Goal: Task Accomplishment & Management: Complete application form

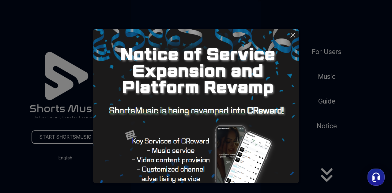
click at [291, 36] on icon at bounding box center [292, 35] width 7 height 7
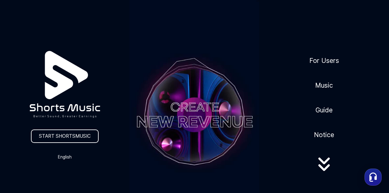
click at [181, 124] on video at bounding box center [193, 115] width 129 height 230
click at [86, 136] on link "START SHORTSMUSIC" at bounding box center [65, 136] width 68 height 13
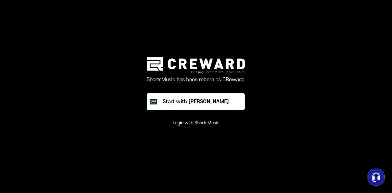
click at [198, 125] on button "Login with ShortsMusic" at bounding box center [196, 123] width 47 height 6
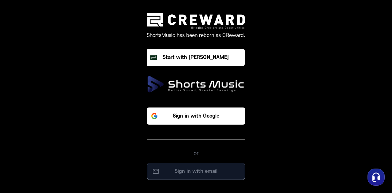
click at [193, 166] on button "Sign in with email" at bounding box center [196, 171] width 98 height 17
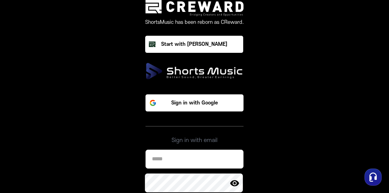
click at [183, 155] on input at bounding box center [194, 159] width 98 height 19
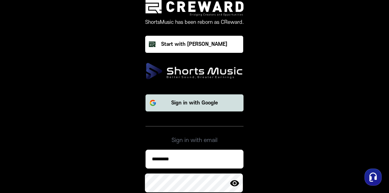
type input "*********"
click at [209, 104] on p "Sign in with Google" at bounding box center [194, 102] width 47 height 7
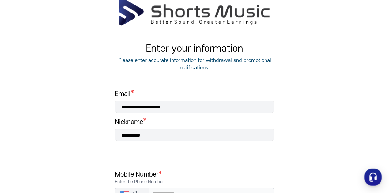
scroll to position [45, 0]
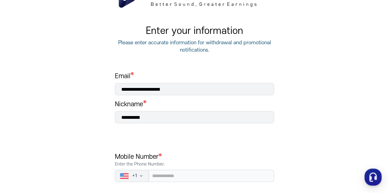
drag, startPoint x: 391, startPoint y: 83, endPoint x: 391, endPoint y: 118, distance: 34.9
click at [388, 118] on html "**********" at bounding box center [194, 51] width 389 height 193
click at [159, 117] on input "**********" at bounding box center [194, 117] width 159 height 12
type input "*"
type input "****"
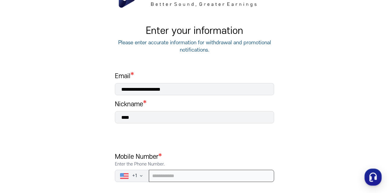
click at [164, 177] on input "tel" at bounding box center [211, 176] width 125 height 12
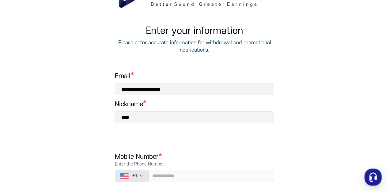
click at [133, 174] on span "+ 1" at bounding box center [134, 176] width 5 height 6
click at [144, 176] on button "+ 1" at bounding box center [132, 176] width 34 height 12
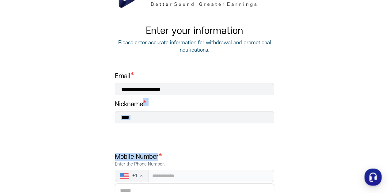
drag, startPoint x: 387, startPoint y: 102, endPoint x: 391, endPoint y: 98, distance: 5.7
click at [388, 124] on html "**********" at bounding box center [194, 51] width 389 height 193
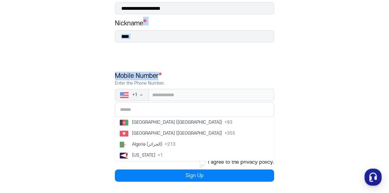
scroll to position [127, 0]
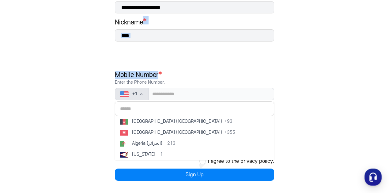
click at [140, 96] on icon "button" at bounding box center [141, 94] width 5 height 5
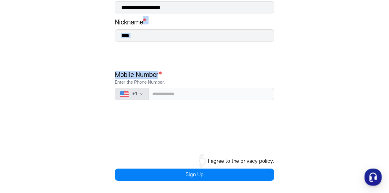
click at [140, 96] on icon "button" at bounding box center [141, 94] width 5 height 5
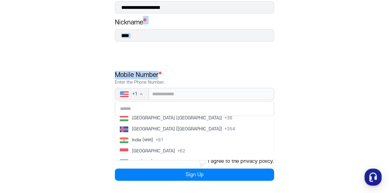
scroll to position [1082, 0]
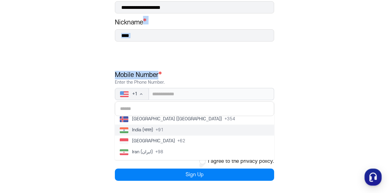
click at [161, 129] on span "+ 91" at bounding box center [159, 130] width 8 height 6
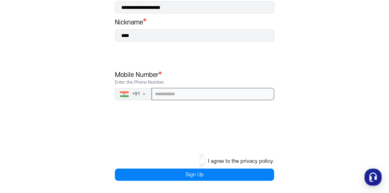
click at [167, 96] on input "tel" at bounding box center [212, 94] width 122 height 12
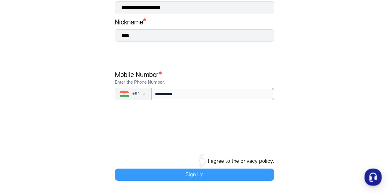
type input "**********"
click at [211, 174] on button "Sign Up" at bounding box center [194, 175] width 159 height 12
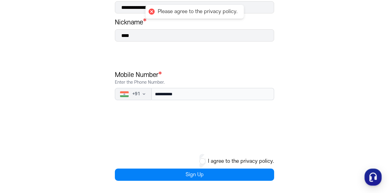
click at [388, 112] on main "**********" at bounding box center [194, 45] width 389 height 296
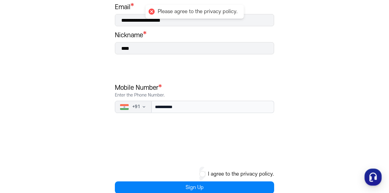
scroll to position [127, 0]
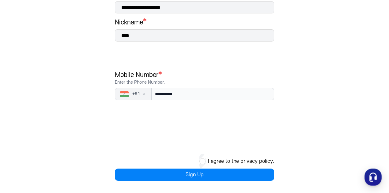
click at [212, 161] on button "I agree to the privacy policy." at bounding box center [241, 161] width 66 height 7
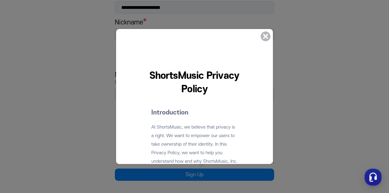
click at [270, 35] on icon at bounding box center [265, 36] width 15 height 15
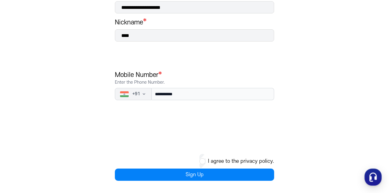
click at [118, 160] on div "I agree to the privacy policy." at bounding box center [194, 161] width 159 height 15
drag, startPoint x: 143, startPoint y: 158, endPoint x: 154, endPoint y: 159, distance: 10.5
click at [144, 158] on div "I agree to the privacy policy." at bounding box center [194, 161] width 159 height 15
click at [194, 159] on div "I agree to the privacy policy." at bounding box center [194, 161] width 159 height 15
click at [286, 156] on div "**********" at bounding box center [195, 62] width 184 height 262
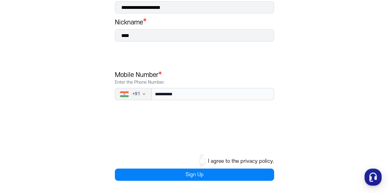
drag, startPoint x: 141, startPoint y: 129, endPoint x: 155, endPoint y: 128, distance: 14.4
click at [144, 128] on div "**********" at bounding box center [194, 85] width 159 height 191
drag, startPoint x: 205, startPoint y: 128, endPoint x: 230, endPoint y: 136, distance: 26.1
click at [214, 129] on div "**********" at bounding box center [194, 85] width 159 height 191
drag, startPoint x: 234, startPoint y: 140, endPoint x: 235, endPoint y: 146, distance: 5.3
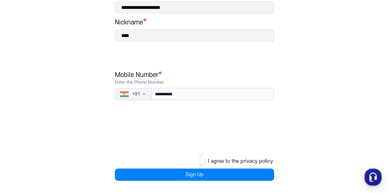
click at [235, 144] on div "**********" at bounding box center [194, 85] width 159 height 191
click at [214, 161] on button "I agree to the privacy policy." at bounding box center [241, 161] width 66 height 7
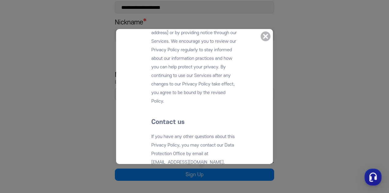
scroll to position [6512, 0]
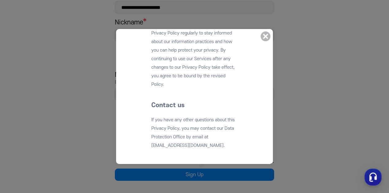
click at [269, 141] on div "**********" at bounding box center [194, 85] width 159 height 191
drag, startPoint x: 270, startPoint y: 152, endPoint x: 239, endPoint y: 147, distance: 32.2
click at [264, 148] on dialog "ShortsMusic Privacy Policy Introduction At ShortsMusic, we believe that privacy…" at bounding box center [194, 96] width 157 height 135
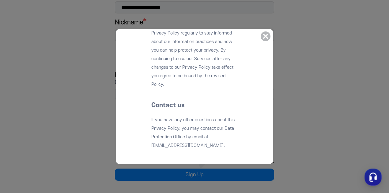
drag, startPoint x: 151, startPoint y: 103, endPoint x: 237, endPoint y: 60, distance: 97.0
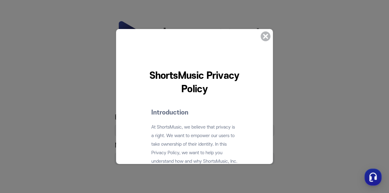
scroll to position [0, 0]
click at [263, 38] on icon at bounding box center [265, 36] width 15 height 15
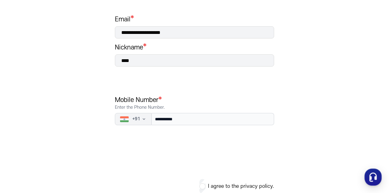
scroll to position [127, 0]
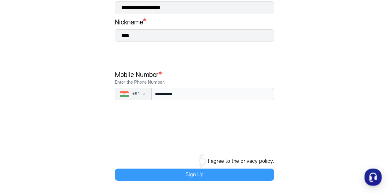
click at [224, 175] on button "Sign Up" at bounding box center [194, 175] width 159 height 12
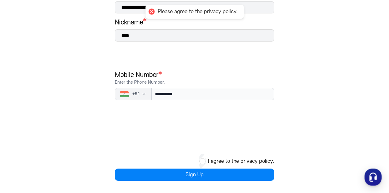
click at [185, 13] on div "Please agree to the privacy policy." at bounding box center [198, 12] width 80 height 6
click at [215, 158] on button "I agree to the privacy policy." at bounding box center [241, 161] width 66 height 7
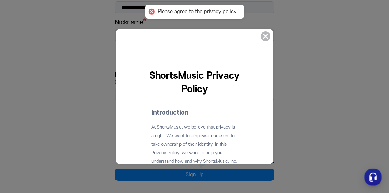
drag, startPoint x: 151, startPoint y: 103, endPoint x: 141, endPoint y: 104, distance: 9.8
drag, startPoint x: 132, startPoint y: 115, endPoint x: 229, endPoint y: 74, distance: 104.5
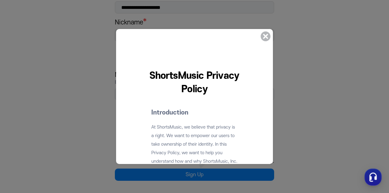
drag, startPoint x: 261, startPoint y: 66, endPoint x: 267, endPoint y: 88, distance: 22.7
click at [266, 83] on dialog "ShortsMusic Privacy Policy Introduction At ShortsMusic, we believe that privacy…" at bounding box center [194, 96] width 157 height 135
click at [271, 116] on dialog "ShortsMusic Privacy Policy Introduction At ShortsMusic, we believe that privacy…" at bounding box center [194, 96] width 157 height 135
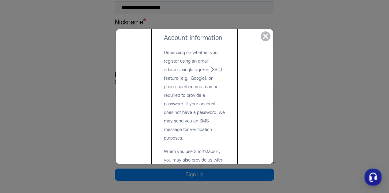
scroll to position [356, 0]
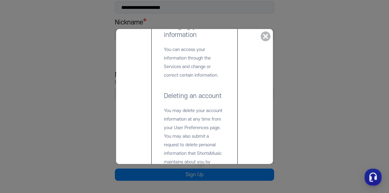
click at [171, 124] on div at bounding box center [194, 44] width 132 height 6619
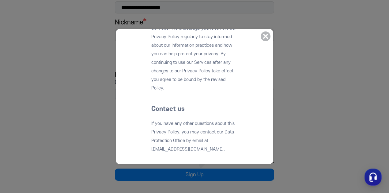
scroll to position [6512, 0]
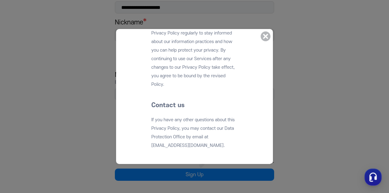
drag, startPoint x: 159, startPoint y: 146, endPoint x: 194, endPoint y: 145, distance: 34.3
drag, startPoint x: 194, startPoint y: 145, endPoint x: 193, endPoint y: 159, distance: 13.8
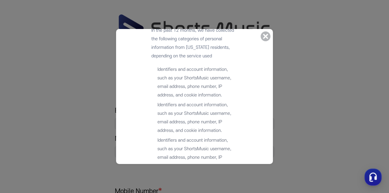
scroll to position [0, 0]
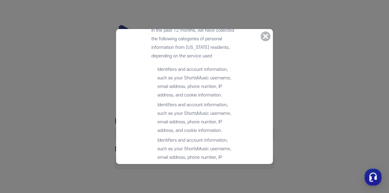
click at [264, 39] on icon at bounding box center [265, 37] width 10 height 10
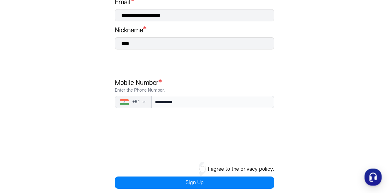
scroll to position [127, 0]
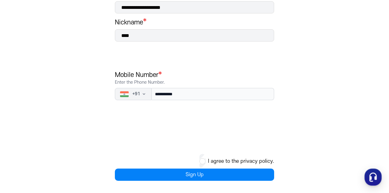
click at [207, 118] on div "**********" at bounding box center [194, 85] width 159 height 191
drag, startPoint x: 180, startPoint y: 163, endPoint x: 159, endPoint y: 161, distance: 21.5
click at [173, 162] on div "I agree to the privacy policy." at bounding box center [194, 161] width 159 height 15
click at [156, 160] on div "I agree to the privacy policy." at bounding box center [194, 161] width 159 height 15
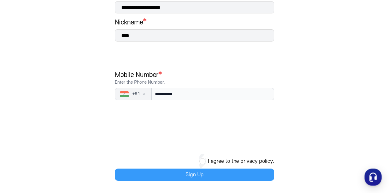
click at [209, 173] on button "Sign Up" at bounding box center [194, 175] width 159 height 12
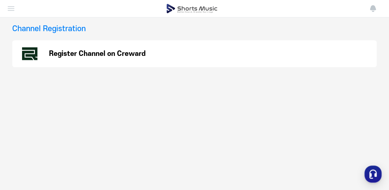
scroll to position [40, 0]
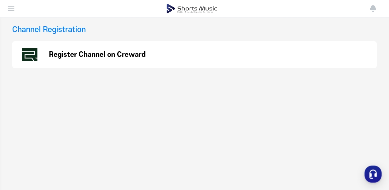
click at [106, 55] on p "Register Channel on Creward" at bounding box center [97, 54] width 96 height 7
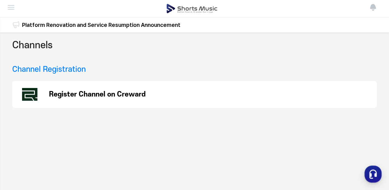
scroll to position [0, 0]
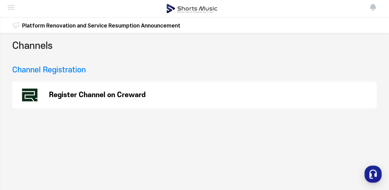
click at [0, 0] on li "Dashboard" at bounding box center [0, 0] width 0 height 0
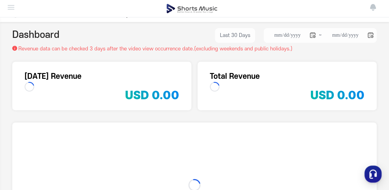
scroll to position [12, 0]
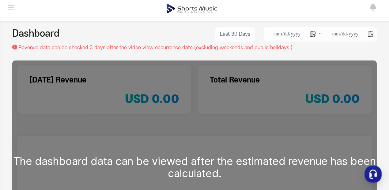
click at [185, 106] on div "The dashboard data can be viewed after the estimated revenue has been calculate…" at bounding box center [194, 168] width 364 height 214
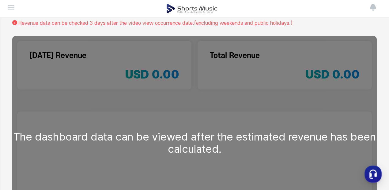
scroll to position [24, 0]
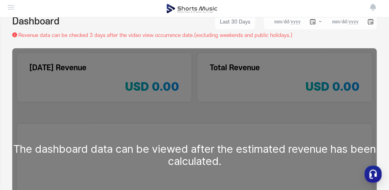
click at [138, 44] on div "**********" at bounding box center [194, 157] width 389 height 297
click at [250, 46] on div "**********" at bounding box center [194, 157] width 389 height 297
click at [0, 0] on li "Channels" at bounding box center [0, 0] width 0 height 0
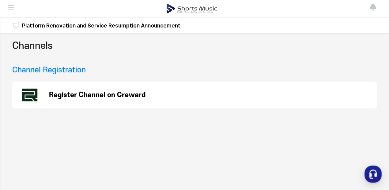
click at [36, 70] on h3 "Channel Registration" at bounding box center [48, 70] width 73 height 11
click at [0, 0] on li "Performance" at bounding box center [0, 0] width 0 height 0
click at [0, 0] on li "Withdrawal" at bounding box center [0, 0] width 0 height 0
click at [0, 0] on li "Notice" at bounding box center [0, 0] width 0 height 0
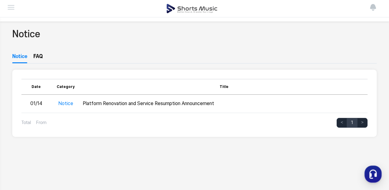
scroll to position [12, 0]
click at [0, 0] on li "Notice" at bounding box center [0, 0] width 0 height 0
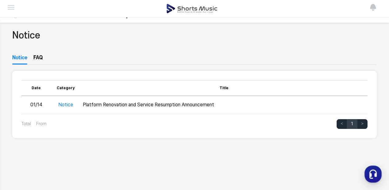
scroll to position [0, 0]
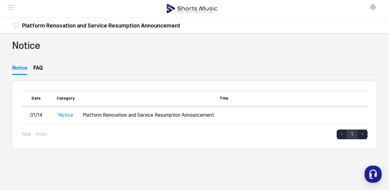
click at [0, 0] on li "Channels" at bounding box center [0, 0] width 0 height 0
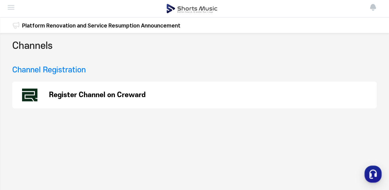
click at [0, 0] on li "Performance" at bounding box center [0, 0] width 0 height 0
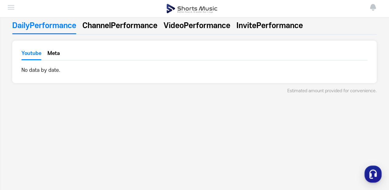
scroll to position [61, 0]
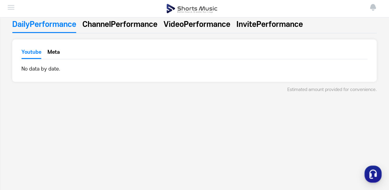
click at [54, 56] on button "Meta" at bounding box center [53, 53] width 12 height 9
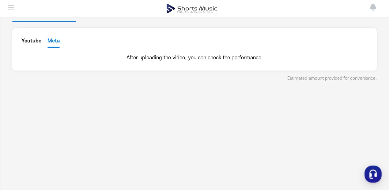
scroll to position [73, 0]
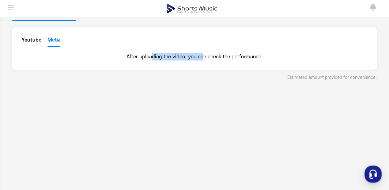
drag, startPoint x: 153, startPoint y: 56, endPoint x: 213, endPoint y: 63, distance: 60.7
click at [208, 62] on section "Youtube Meta After uploading the video, you can check the performance." at bounding box center [194, 48] width 364 height 43
click at [214, 68] on section "Youtube Meta After uploading the video, you can check the performance." at bounding box center [194, 48] width 364 height 43
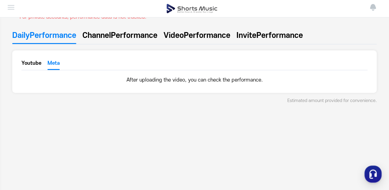
scroll to position [49, 0]
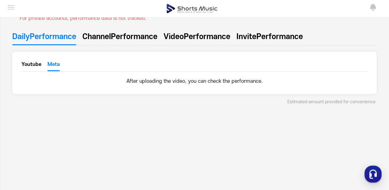
click at [0, 0] on li "Dashboard" at bounding box center [0, 0] width 0 height 0
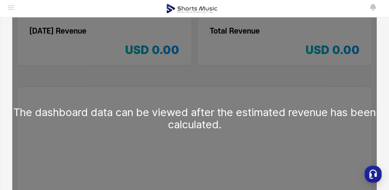
click at [198, 140] on div "The dashboard data can be viewed after the estimated revenue has been calculate…" at bounding box center [194, 119] width 364 height 214
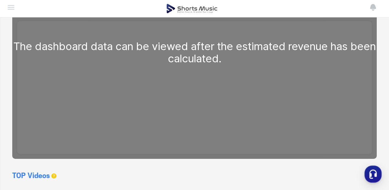
scroll to position [183, 0]
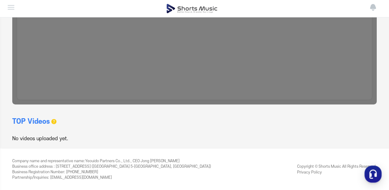
click at [37, 143] on div "**********" at bounding box center [194, -1] width 389 height 297
click at [54, 124] on icon "button" at bounding box center [54, 122] width 6 height 6
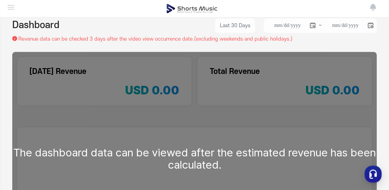
scroll to position [0, 0]
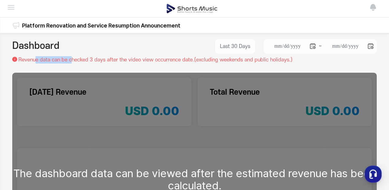
drag, startPoint x: 35, startPoint y: 63, endPoint x: 70, endPoint y: 64, distance: 35.5
click at [70, 64] on p "Revenue data can be checked 3 days after the video view occurrence date.(exclud…" at bounding box center [155, 59] width 274 height 7
click at [71, 63] on p "Revenue data can be checked 3 days after the video view occurrence date.(exclud…" at bounding box center [155, 59] width 274 height 7
click at [70, 27] on link "Platform Renovation and Service Resumption Announcement" at bounding box center [101, 25] width 158 height 8
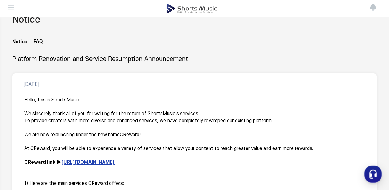
scroll to position [24, 0]
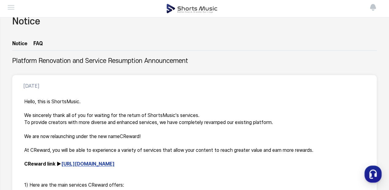
click at [0, 0] on li "Channels" at bounding box center [0, 0] width 0 height 0
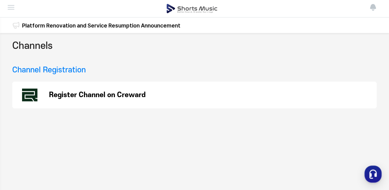
click at [81, 95] on p "Register Channel on Creward" at bounding box center [97, 94] width 96 height 7
click at [39, 50] on h2 "Channels" at bounding box center [32, 46] width 40 height 14
drag, startPoint x: 36, startPoint y: 51, endPoint x: 56, endPoint y: 50, distance: 19.3
click at [52, 50] on h2 "Channels" at bounding box center [32, 46] width 40 height 14
click at [62, 50] on div "Channels" at bounding box center [194, 47] width 364 height 16
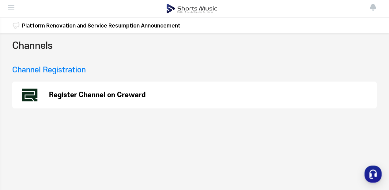
click at [59, 65] on div "Channels Channel Registration Register Channel on Creward" at bounding box center [194, 158] width 389 height 251
click at [58, 70] on h3 "Channel Registration" at bounding box center [48, 70] width 73 height 11
click at [58, 77] on div "Channel Registration Register Channel on Creward" at bounding box center [194, 87] width 364 height 44
click at [234, 113] on div "Channels Channel Registration Register Channel on Creward" at bounding box center [194, 158] width 389 height 251
click at [86, 28] on link "Platform Renovation and Service Resumption Announcement" at bounding box center [101, 25] width 158 height 8
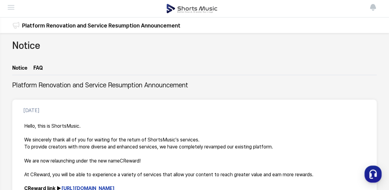
click at [71, 29] on div "Platform Renovation and Service Resumption Announcement Platform Renovation and…" at bounding box center [101, 13] width 158 height 40
click at [54, 42] on div "Notice" at bounding box center [194, 51] width 364 height 25
click at [30, 47] on h2 "Notice" at bounding box center [26, 46] width 28 height 14
click at [0, 0] on li "Performance" at bounding box center [0, 0] width 0 height 0
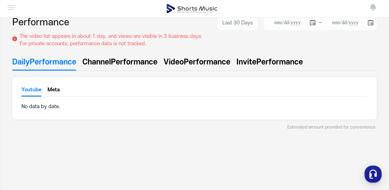
scroll to position [24, 0]
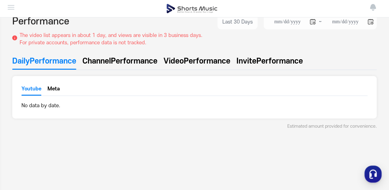
click at [50, 90] on button "Meta" at bounding box center [53, 90] width 12 height 9
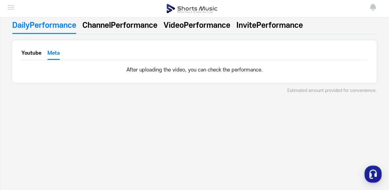
scroll to position [61, 0]
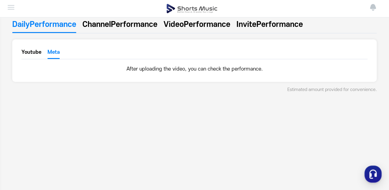
click at [314, 98] on div "**********" at bounding box center [194, 97] width 389 height 251
click at [252, 71] on p "After uploading the video, you can check the performance." at bounding box center [194, 68] width 346 height 7
click at [0, 0] on li "Dashboard" at bounding box center [0, 0] width 0 height 0
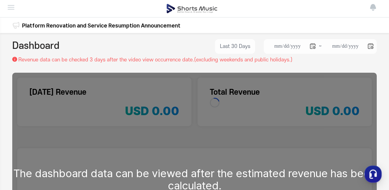
click at [239, 59] on p "Revenue data can be checked 3 days after the video view occurrence date.(exclud…" at bounding box center [155, 59] width 274 height 7
click at [0, 0] on li "Channels" at bounding box center [0, 0] width 0 height 0
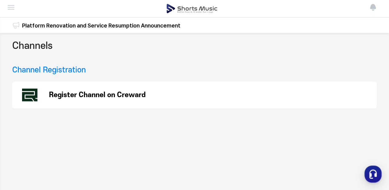
click at [101, 140] on div "Channels Channel Registration Register Channel on Creward" at bounding box center [194, 158] width 389 height 251
click at [75, 99] on p "Register Channel on Creward" at bounding box center [97, 94] width 96 height 7
click at [53, 22] on div "Platform Renovation and Service Resumption Announcement" at bounding box center [101, 25] width 158 height 15
click at [67, 22] on div "Platform Renovation and Service Resumption Announcement" at bounding box center [101, 25] width 158 height 15
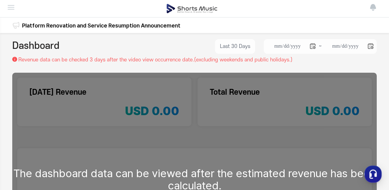
click at [100, 68] on div "**********" at bounding box center [194, 181] width 389 height 297
click at [114, 102] on div "The dashboard data can be viewed after the estimated revenue has been calculate…" at bounding box center [194, 180] width 364 height 214
drag, startPoint x: 215, startPoint y: 120, endPoint x: 256, endPoint y: 121, distance: 41.6
click at [238, 122] on div "The dashboard data can be viewed after the estimated revenue has been calculate…" at bounding box center [194, 180] width 364 height 214
click at [320, 149] on div "The dashboard data can be viewed after the estimated revenue has been calculate…" at bounding box center [194, 180] width 364 height 214
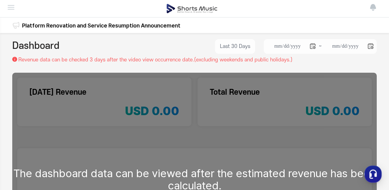
click at [0, 0] on li "Withdrawal" at bounding box center [0, 0] width 0 height 0
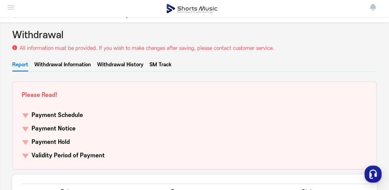
scroll to position [12, 0]
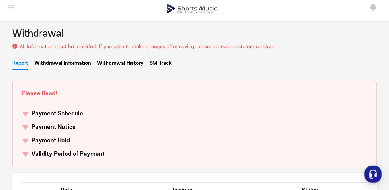
click at [0, 0] on li "Channels" at bounding box center [0, 0] width 0 height 0
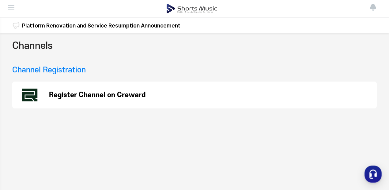
click at [37, 76] on h3 "Channel Registration" at bounding box center [48, 70] width 73 height 11
click at [38, 51] on h2 "Channels" at bounding box center [32, 46] width 40 height 14
click at [91, 99] on p "Register Channel on Creward" at bounding box center [97, 94] width 96 height 7
